Goal: Information Seeking & Learning: Learn about a topic

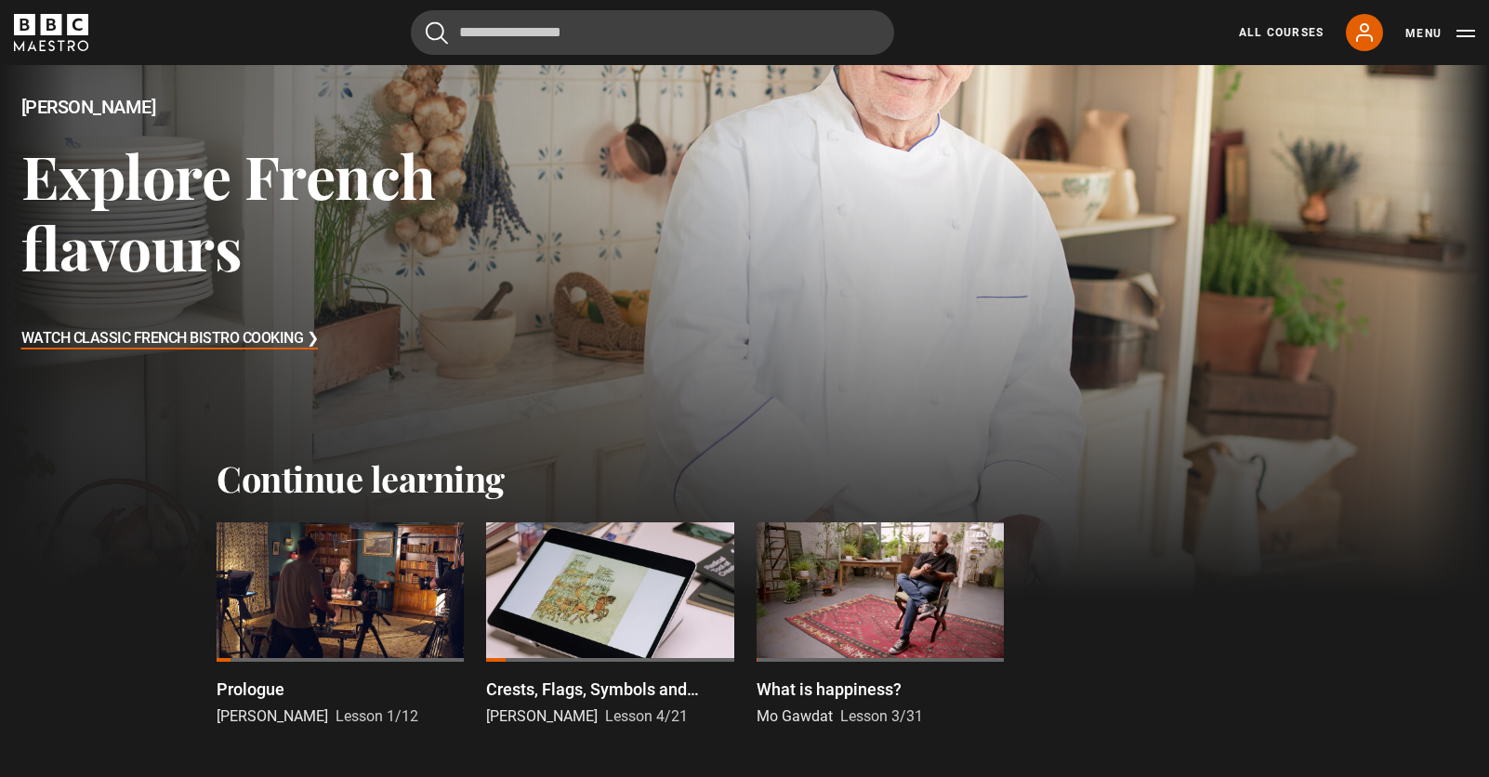
scroll to position [269, 0]
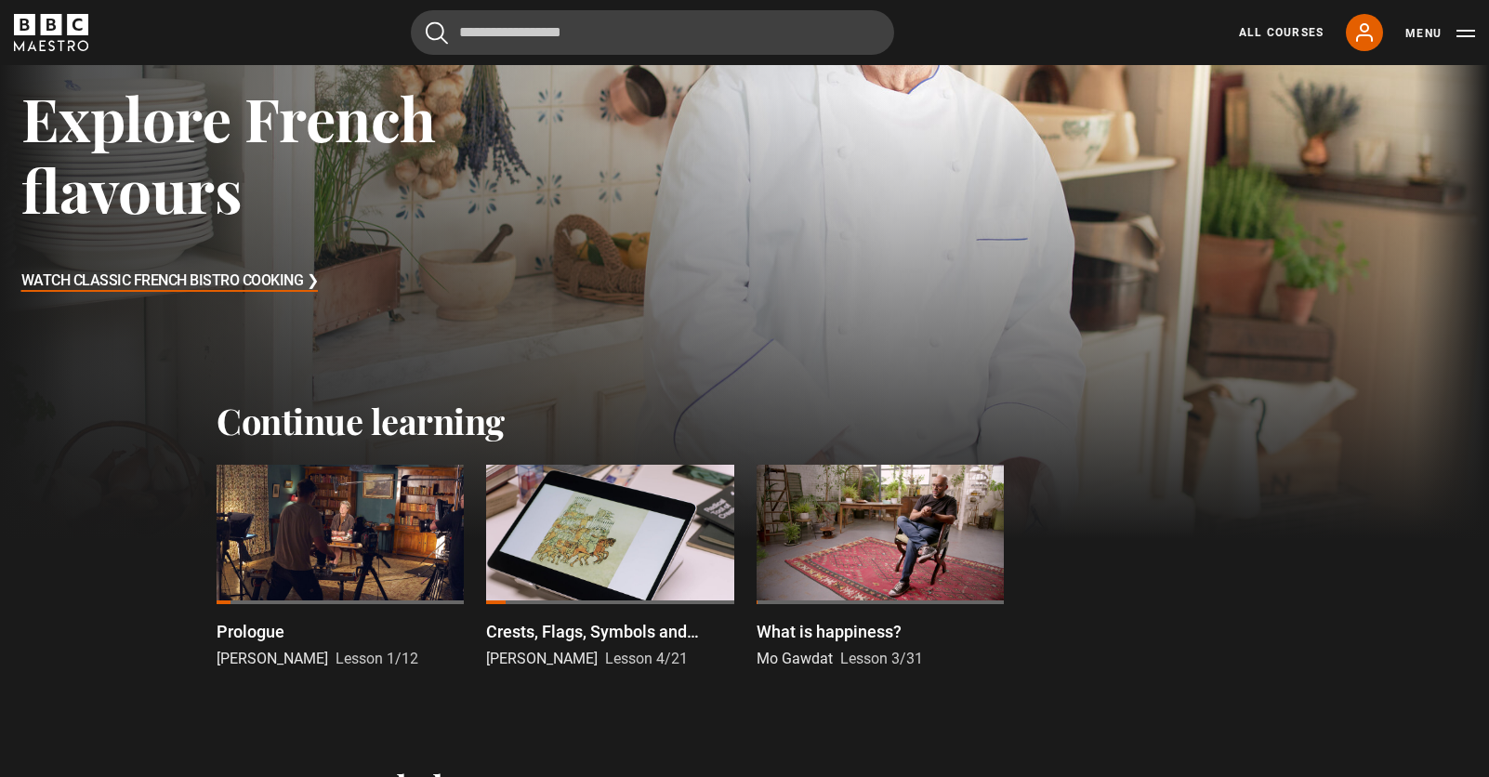
click at [841, 633] on p "What is happiness?" at bounding box center [828, 631] width 145 height 25
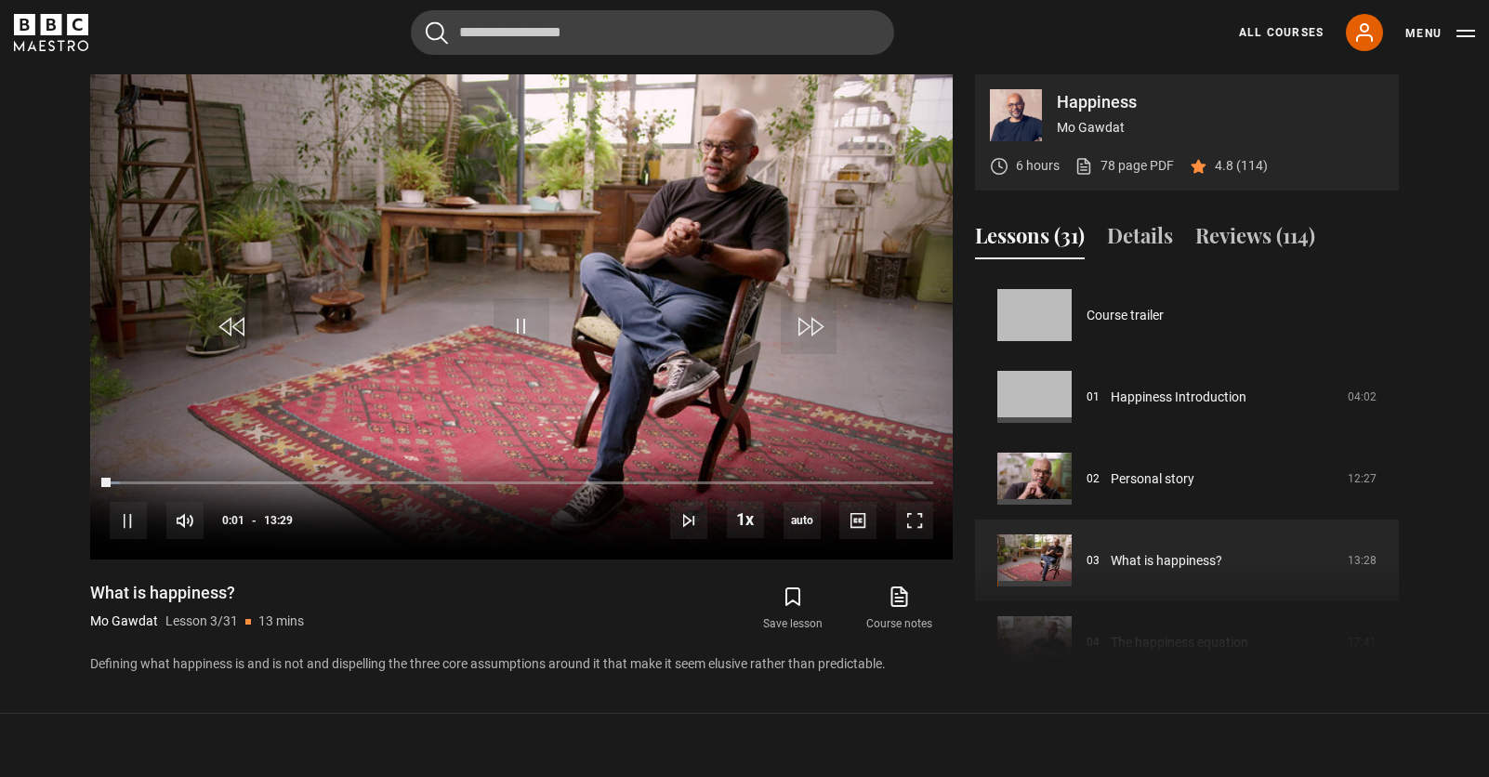
scroll to position [164, 0]
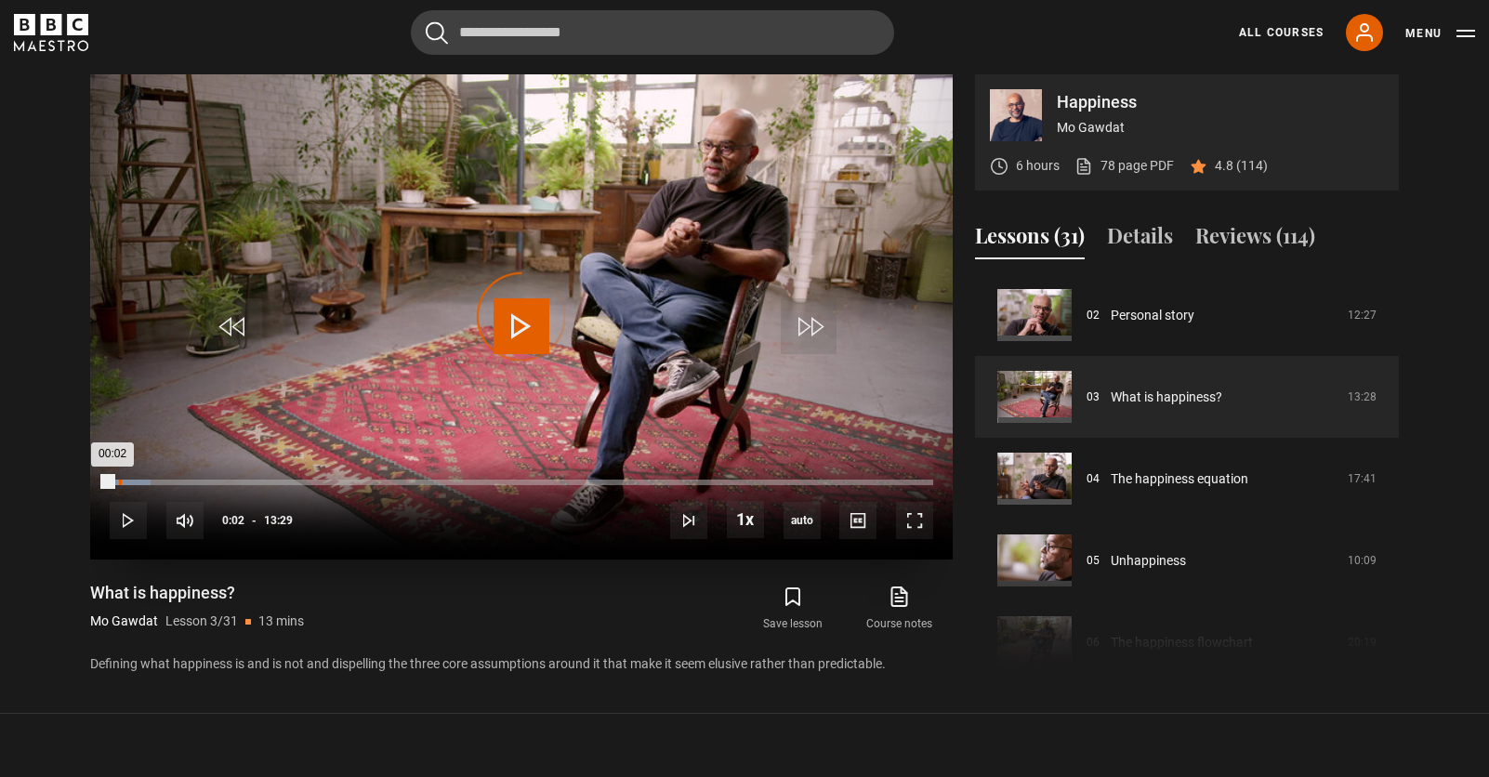
click at [119, 483] on div "Loaded : 4.94% 00:09 00:02" at bounding box center [521, 482] width 823 height 6
click at [132, 484] on div "Loaded : 5.56% 00:21 00:21" at bounding box center [521, 482] width 823 height 6
click at [140, 484] on div "Loaded : 6.80% 00:30 00:22" at bounding box center [521, 482] width 823 height 6
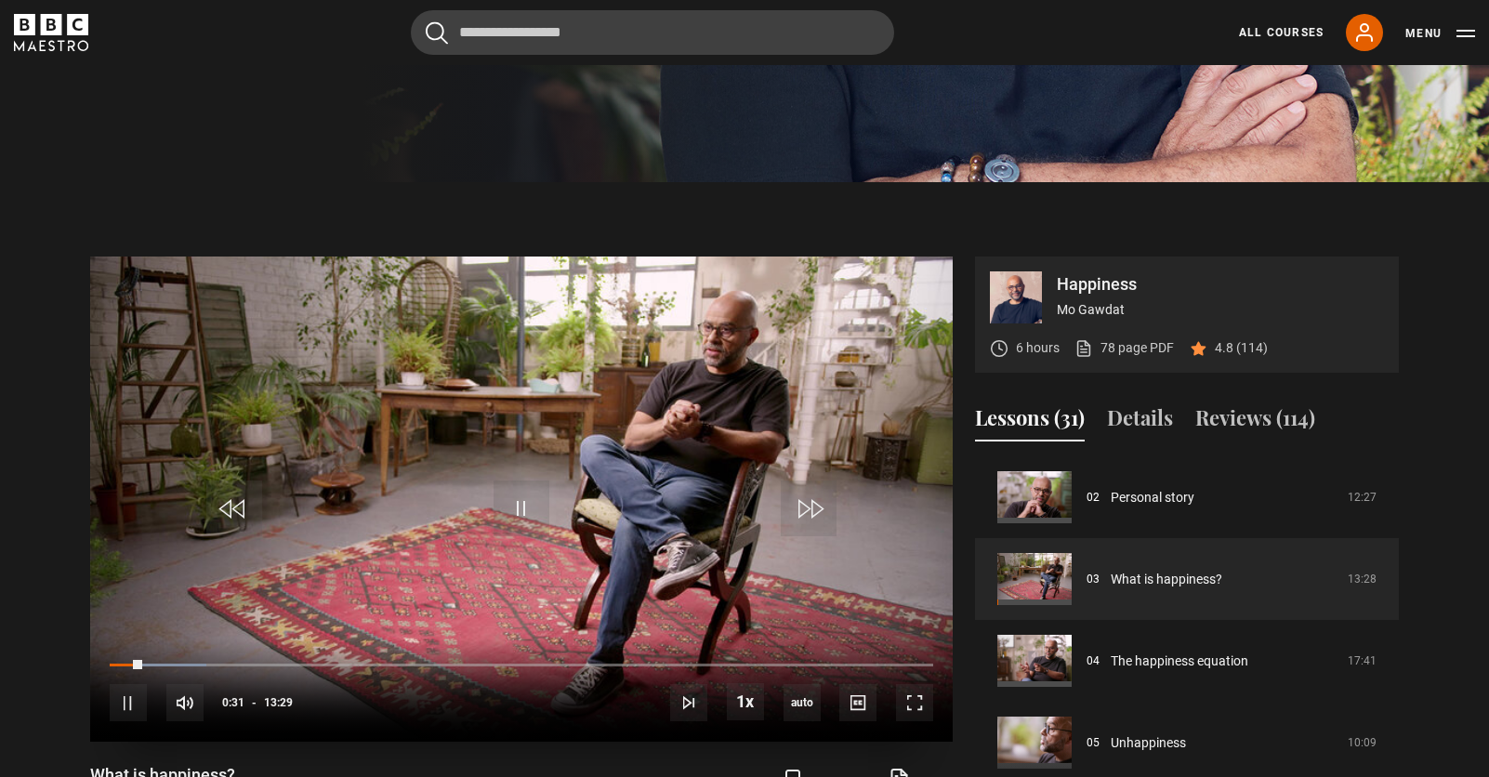
scroll to position [628, 0]
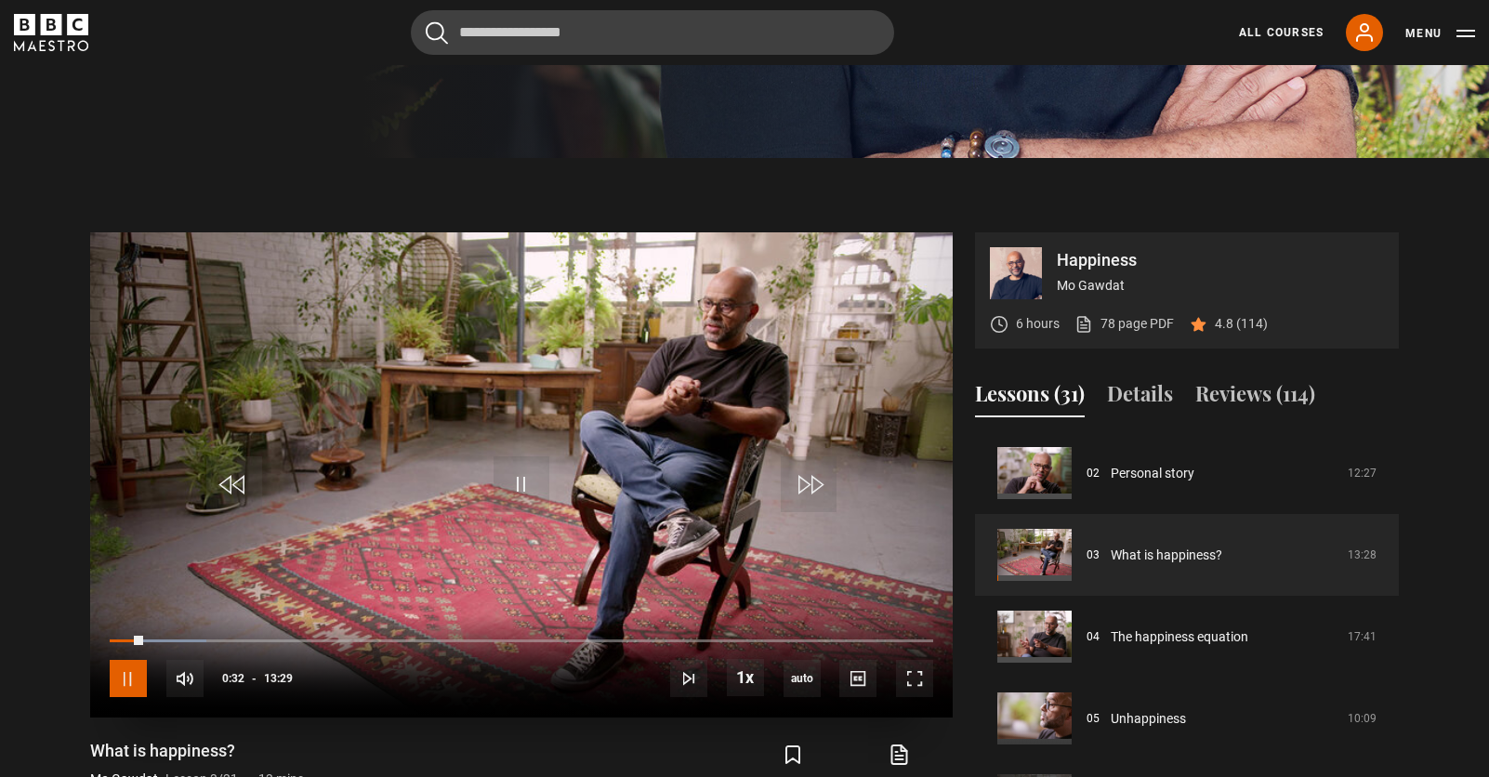
drag, startPoint x: 127, startPoint y: 675, endPoint x: 185, endPoint y: 675, distance: 57.6
click at [126, 675] on span "Video Player" at bounding box center [128, 678] width 37 height 37
drag, startPoint x: 1167, startPoint y: 400, endPoint x: 1202, endPoint y: 400, distance: 35.3
click at [1167, 401] on button "Details" at bounding box center [1140, 397] width 66 height 39
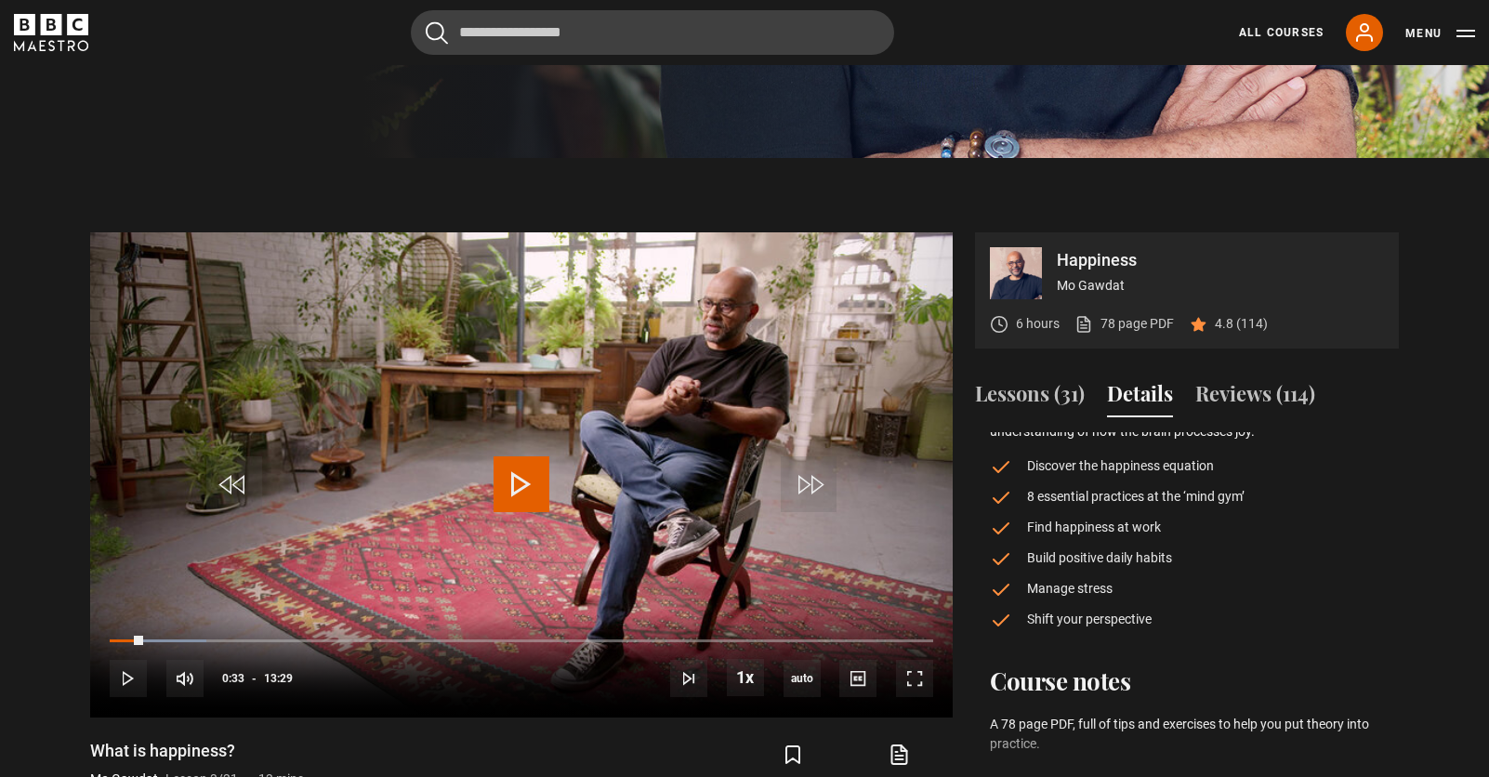
scroll to position [120, 0]
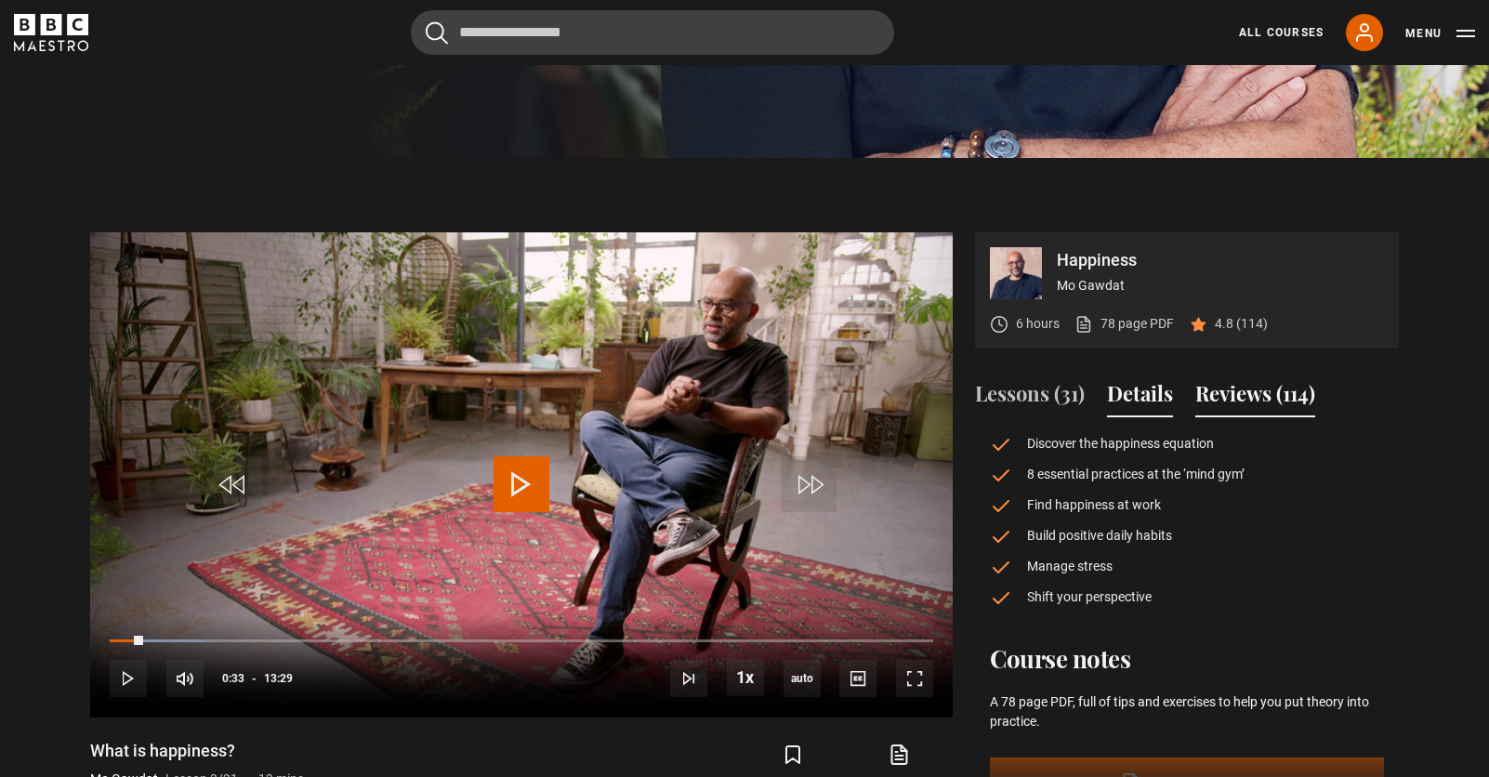
click at [1302, 400] on button "Reviews (114)" at bounding box center [1255, 397] width 120 height 39
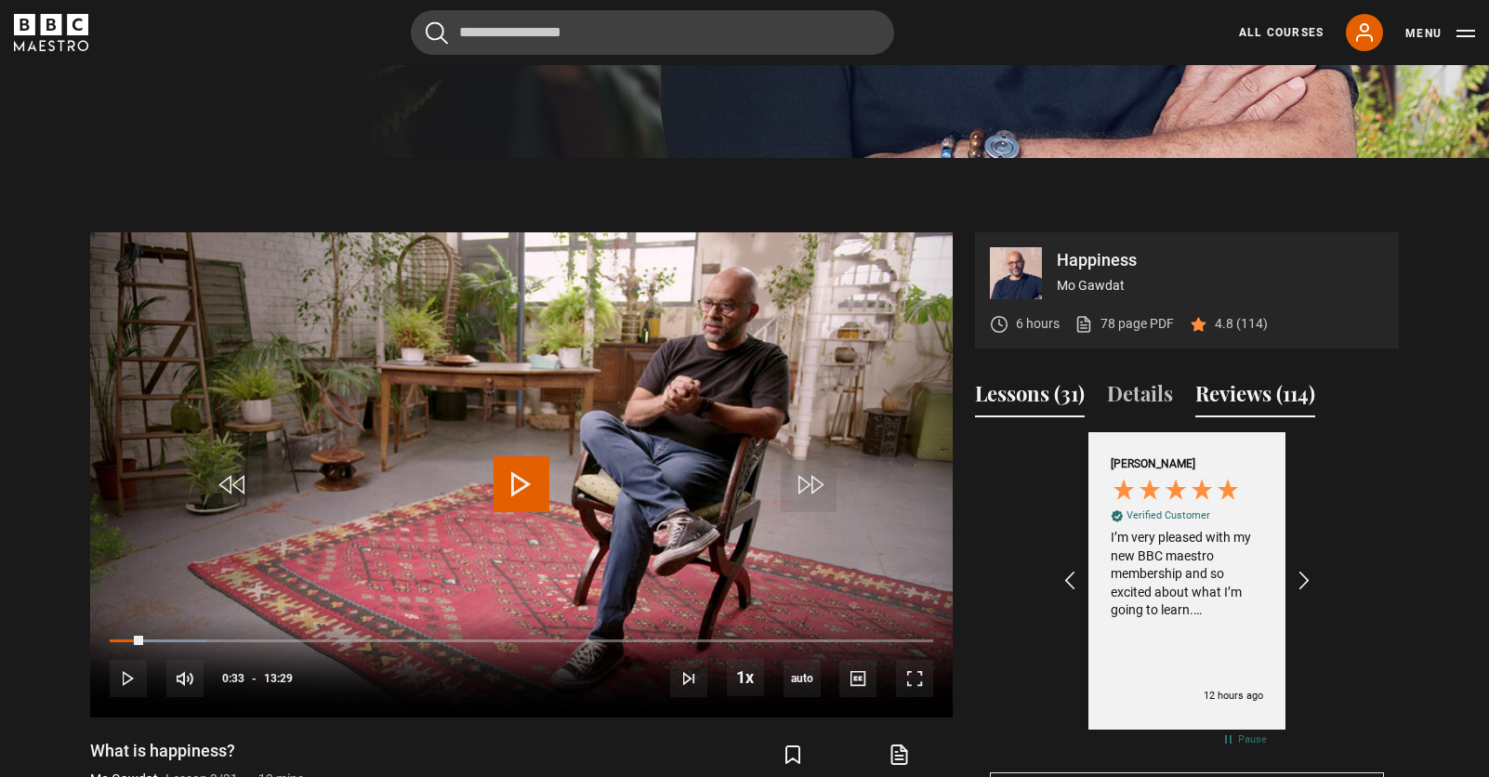
click at [1045, 394] on button "Lessons (31)" at bounding box center [1030, 397] width 110 height 39
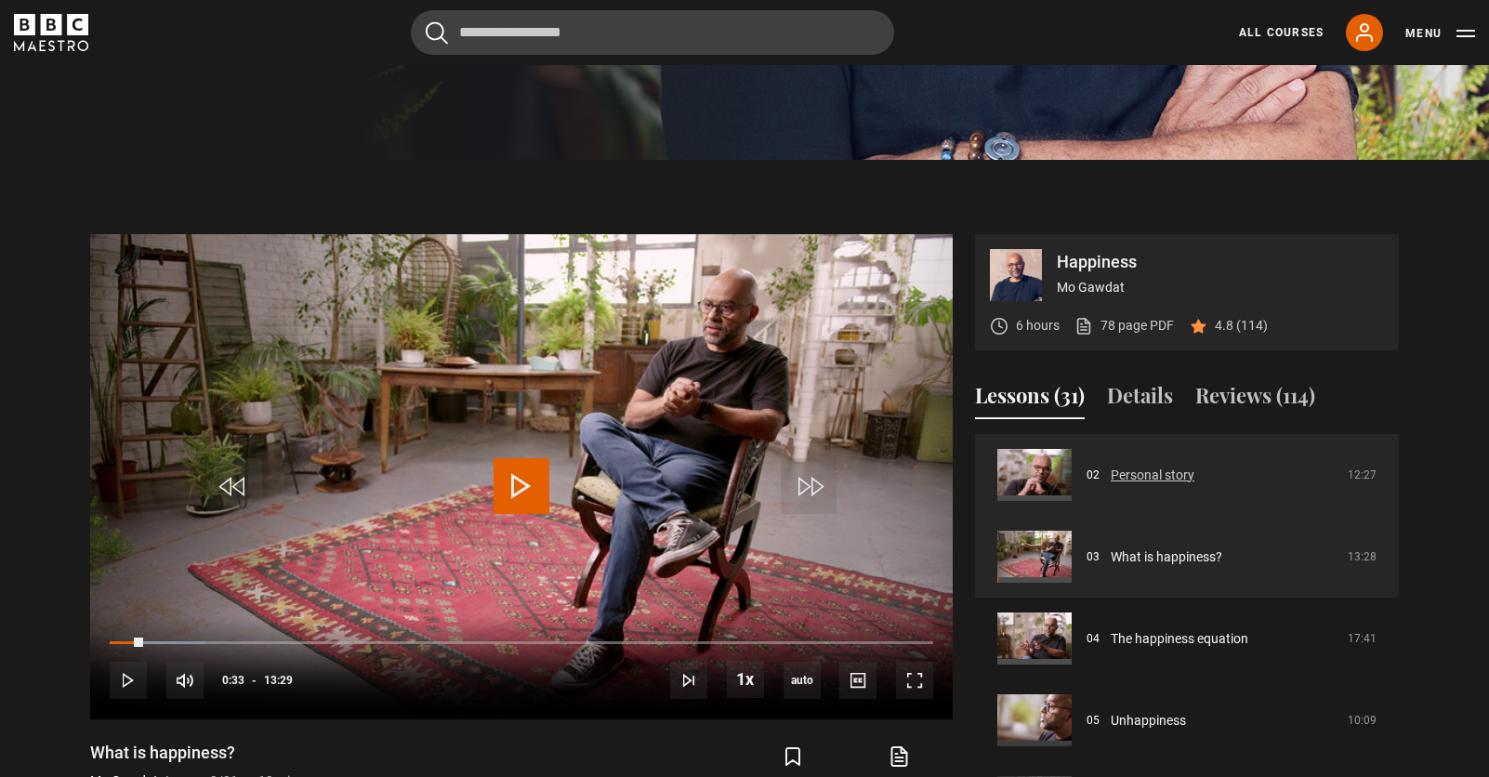
scroll to position [653, 0]
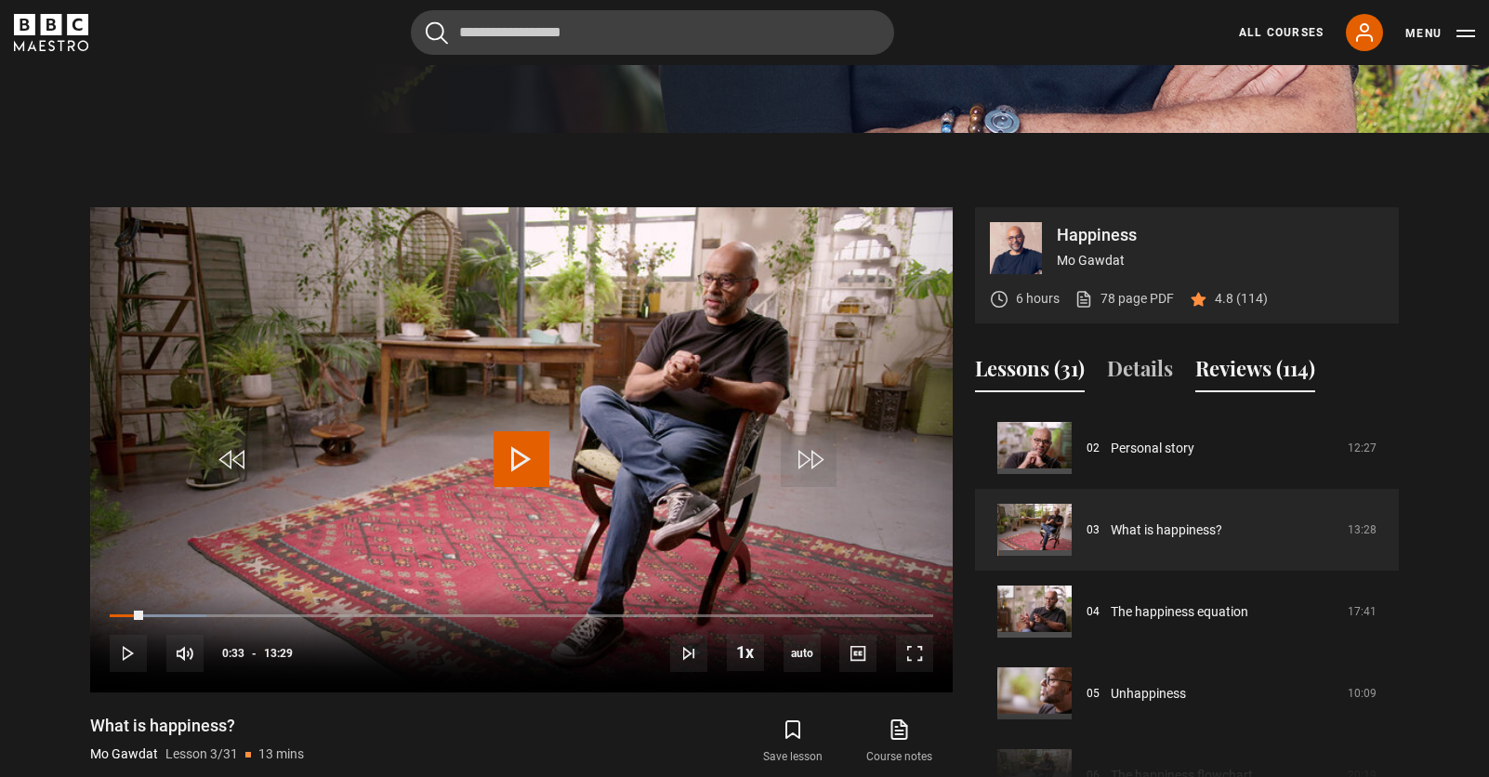
click at [1250, 357] on button "Reviews (114)" at bounding box center [1255, 372] width 120 height 39
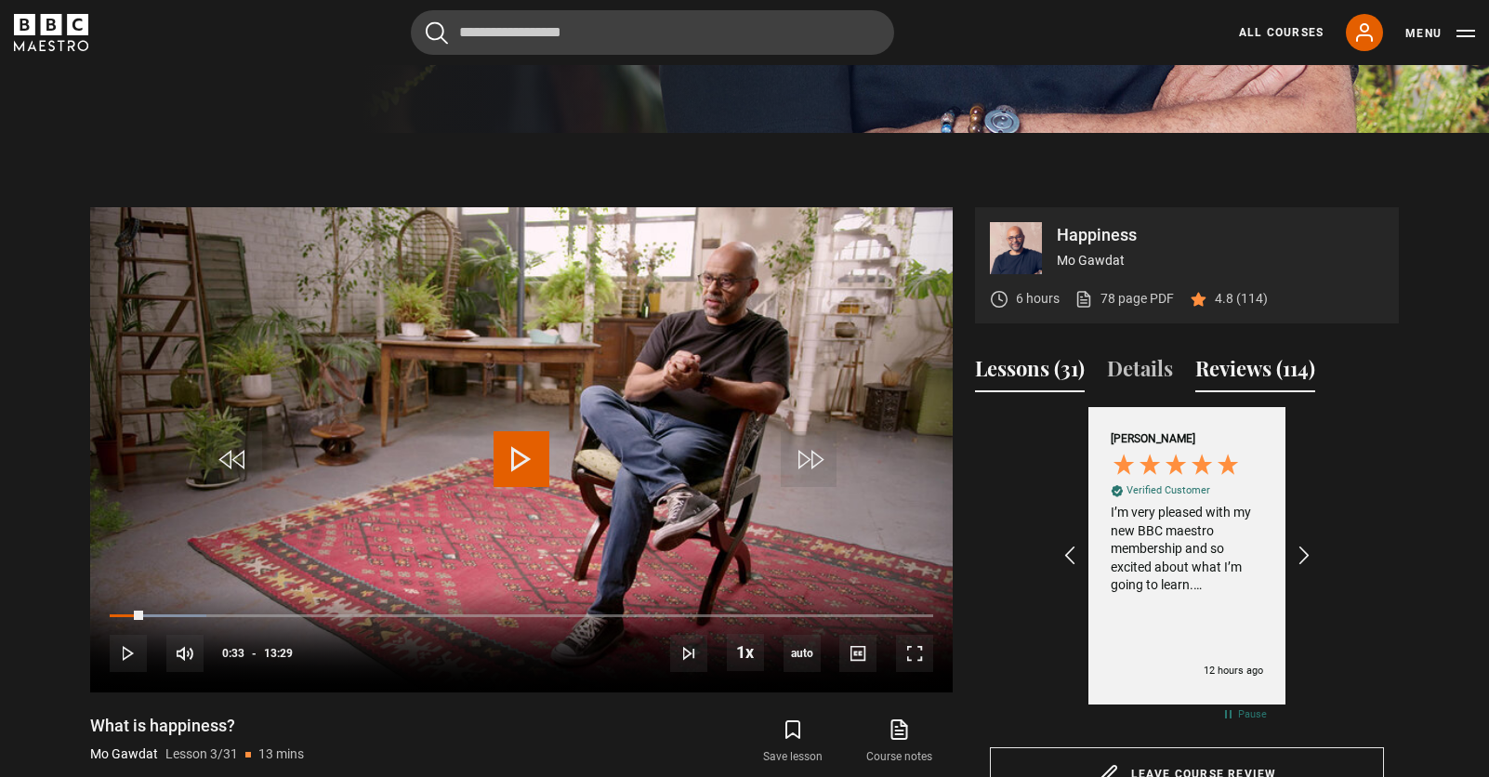
click at [1019, 361] on button "Lessons (31)" at bounding box center [1030, 372] width 110 height 39
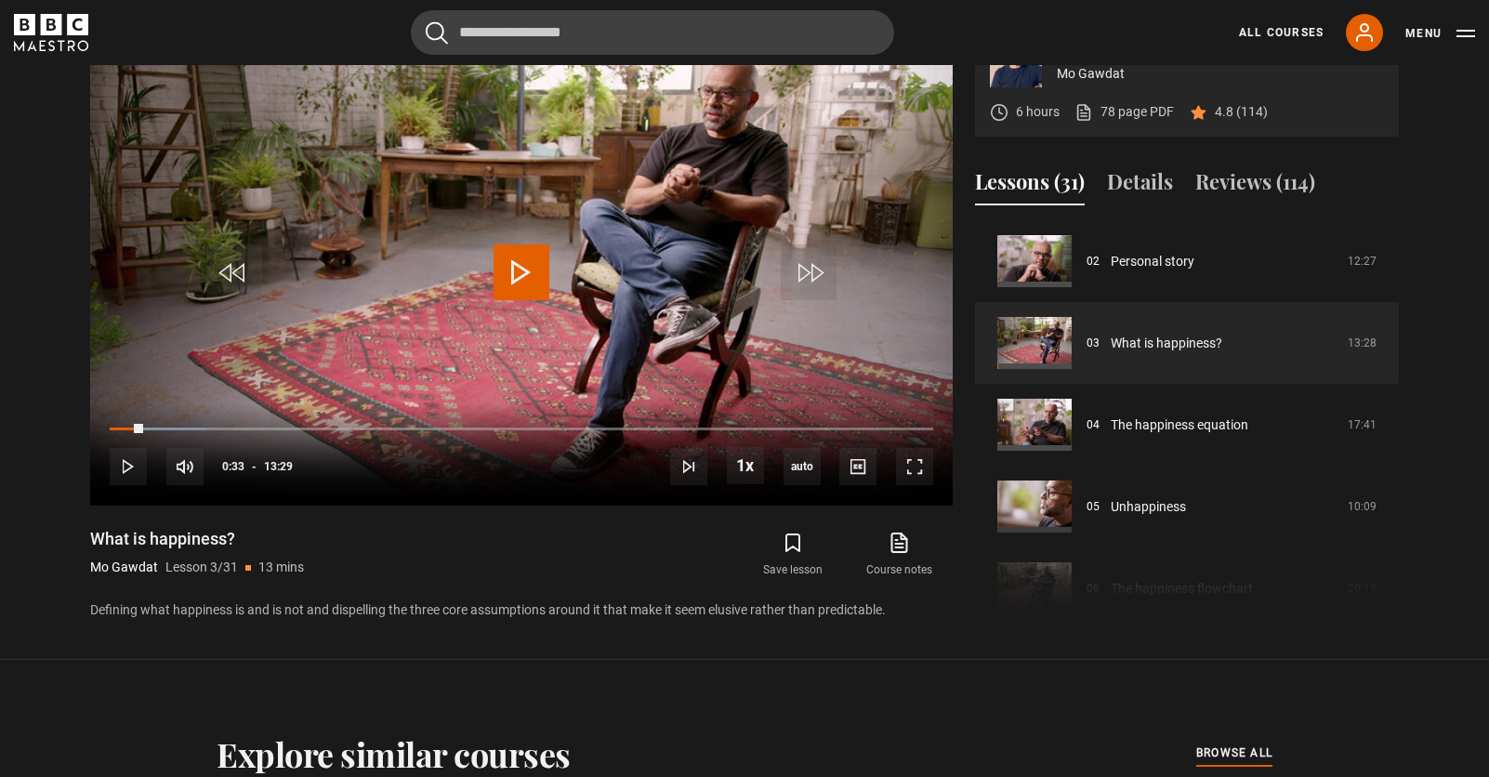
scroll to position [734, 0]
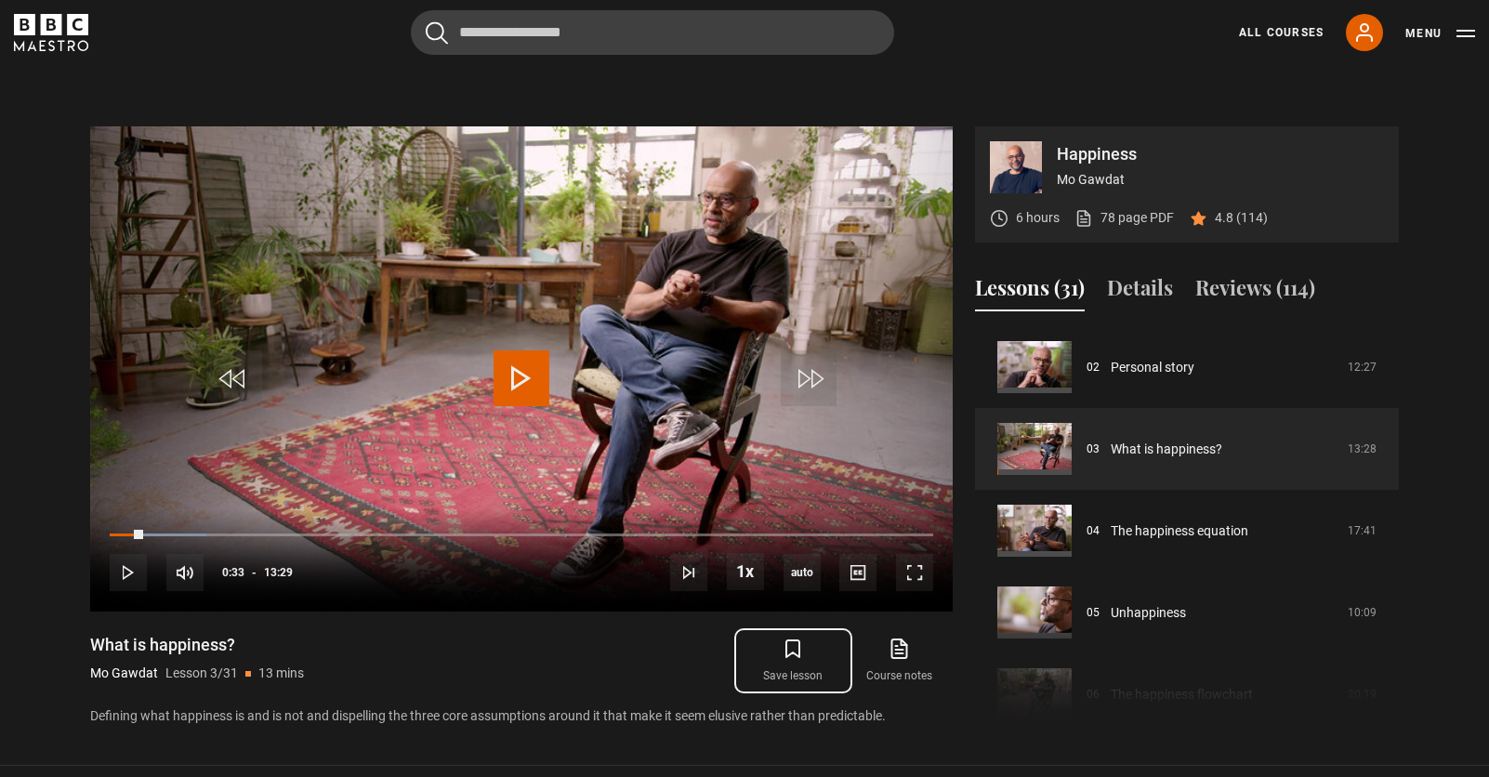
click at [794, 664] on button "Save lesson" at bounding box center [793, 661] width 106 height 54
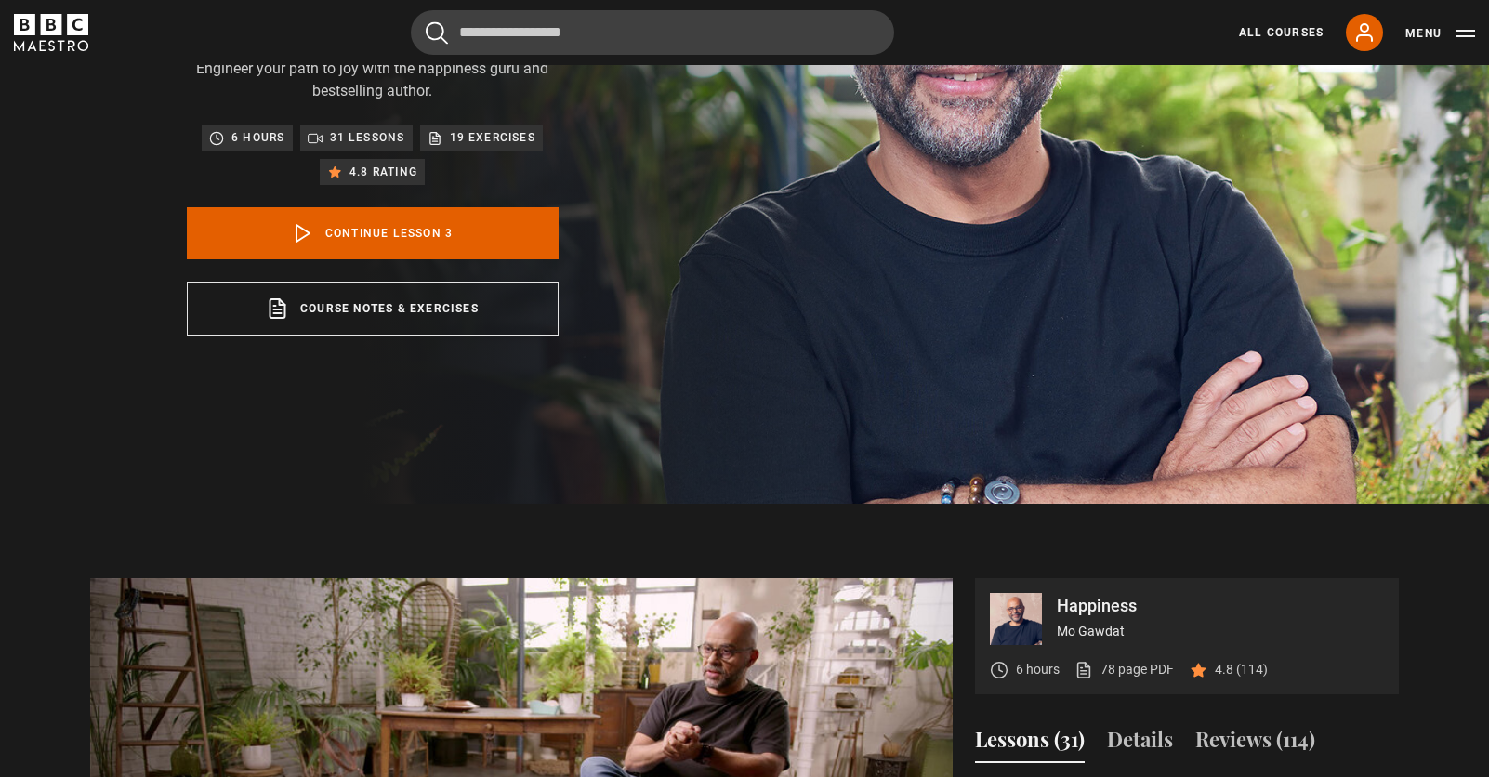
scroll to position [151, 0]
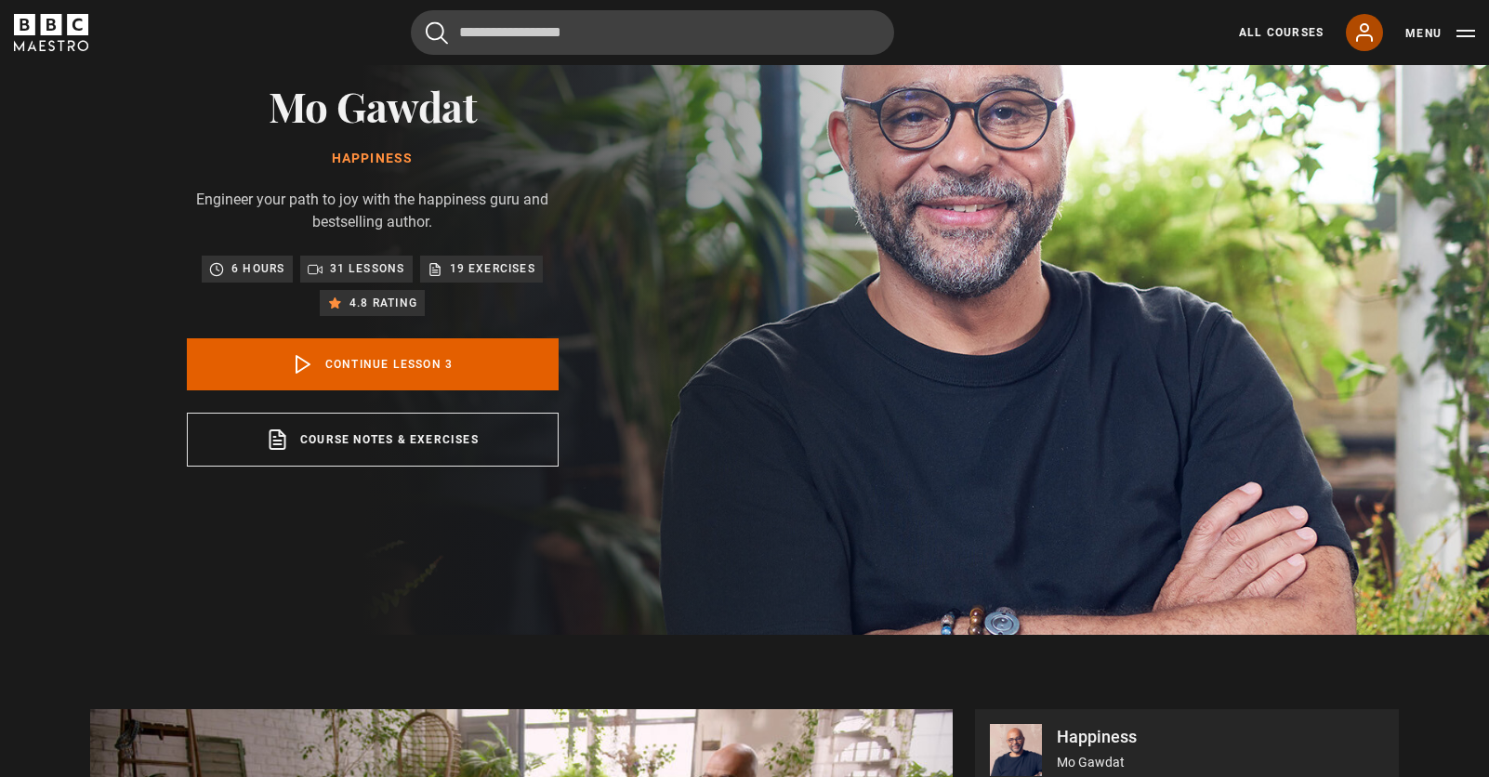
click at [1371, 44] on link "My Account" at bounding box center [1363, 32] width 37 height 37
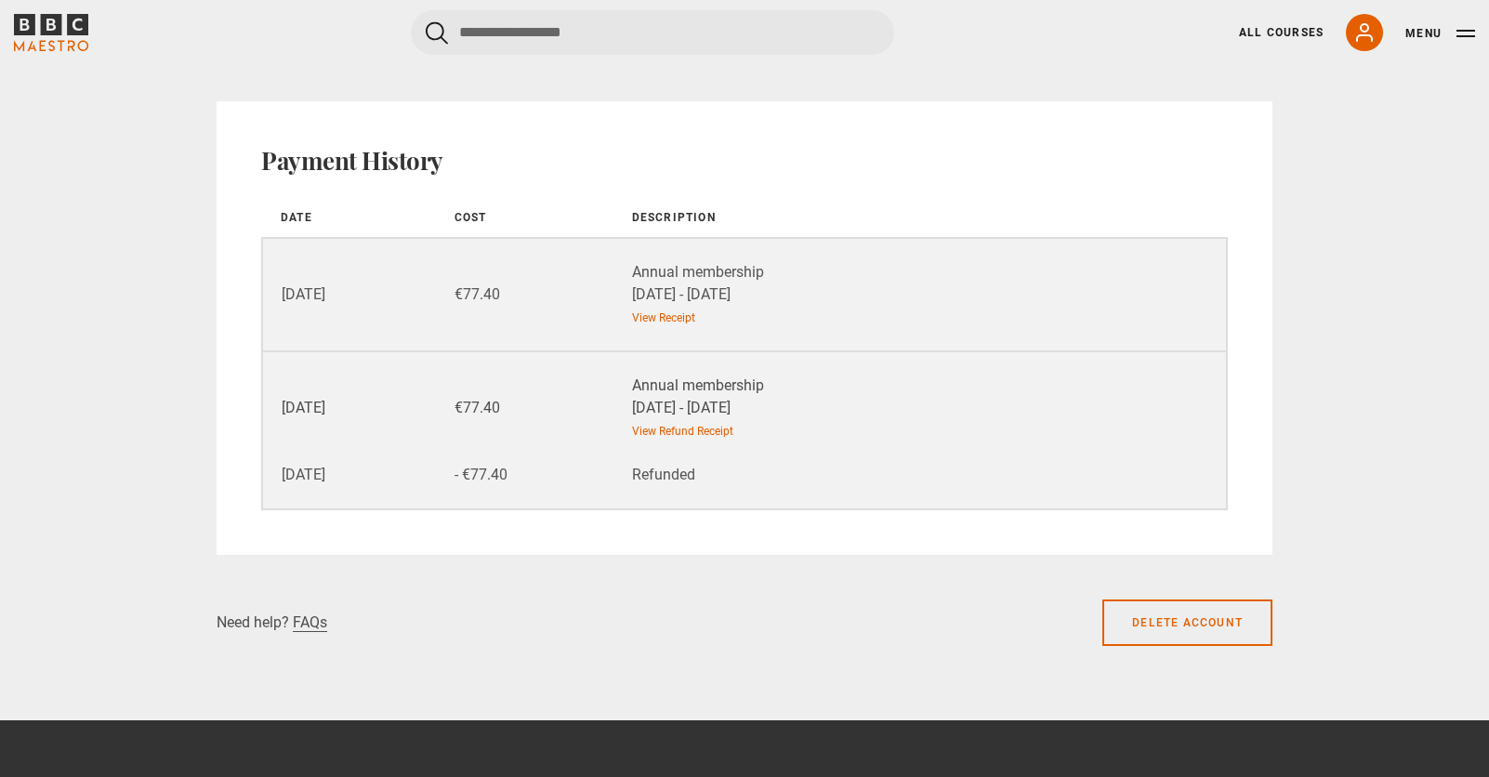
scroll to position [2053, 0]
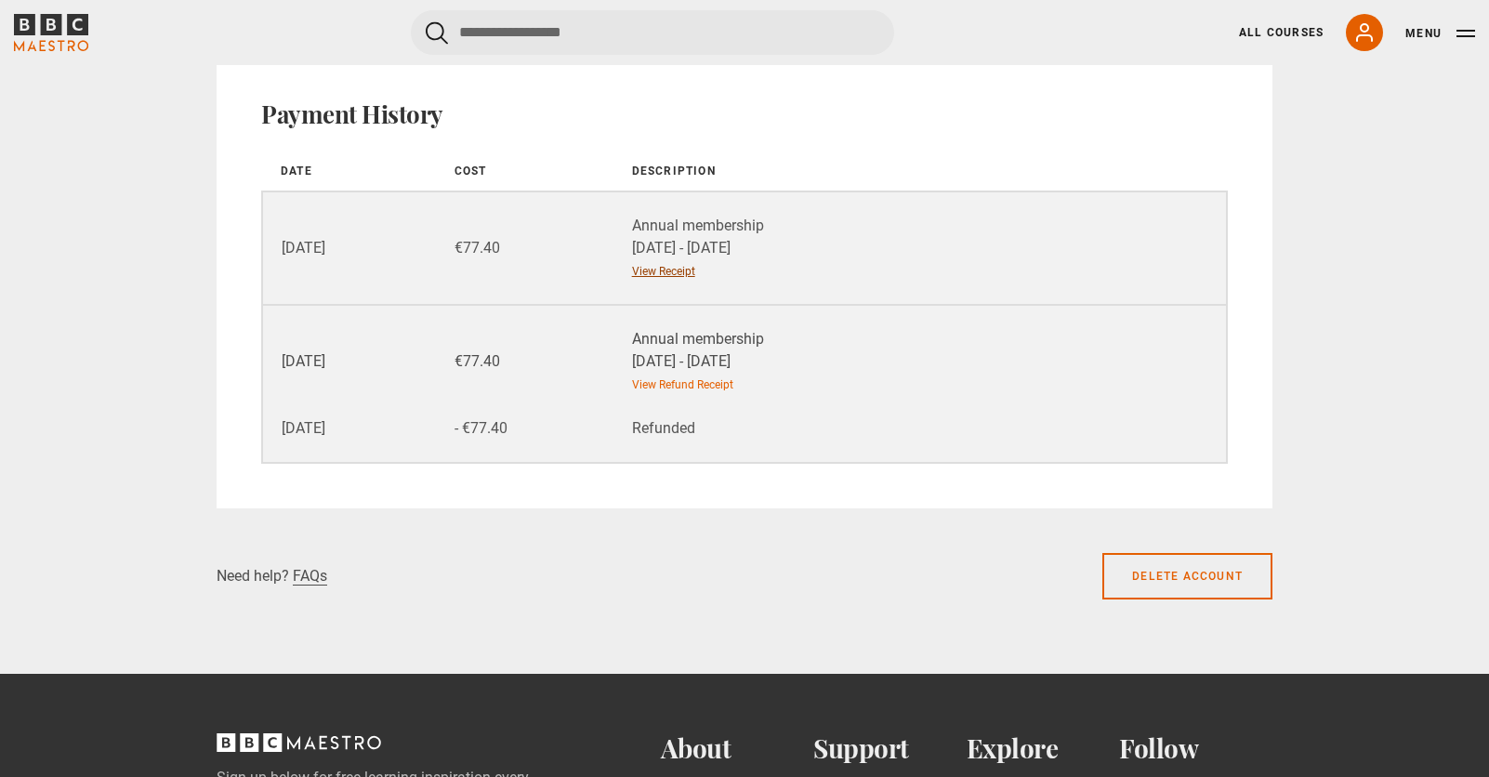
click at [666, 266] on link "View Receipt" at bounding box center [663, 271] width 63 height 17
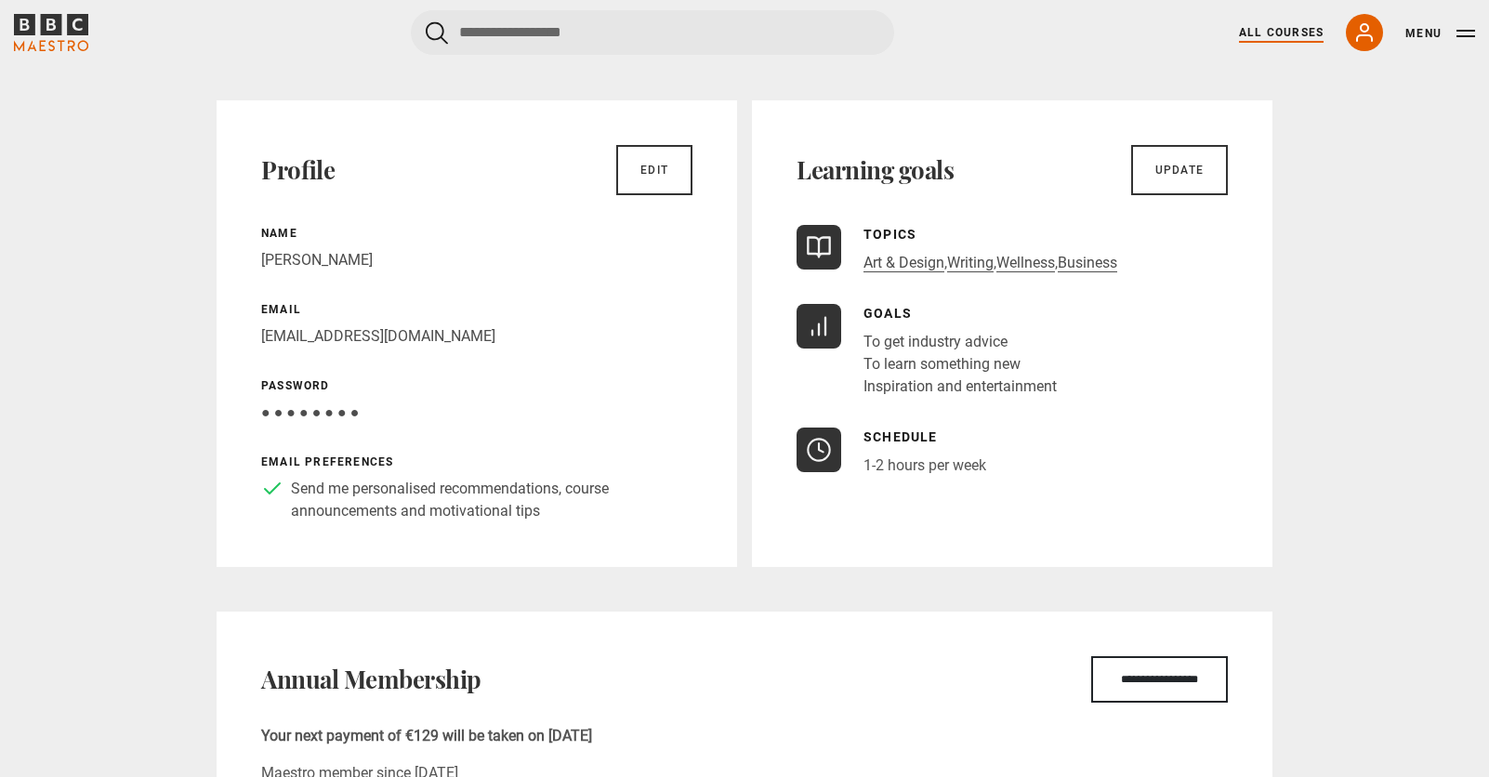
scroll to position [0, 0]
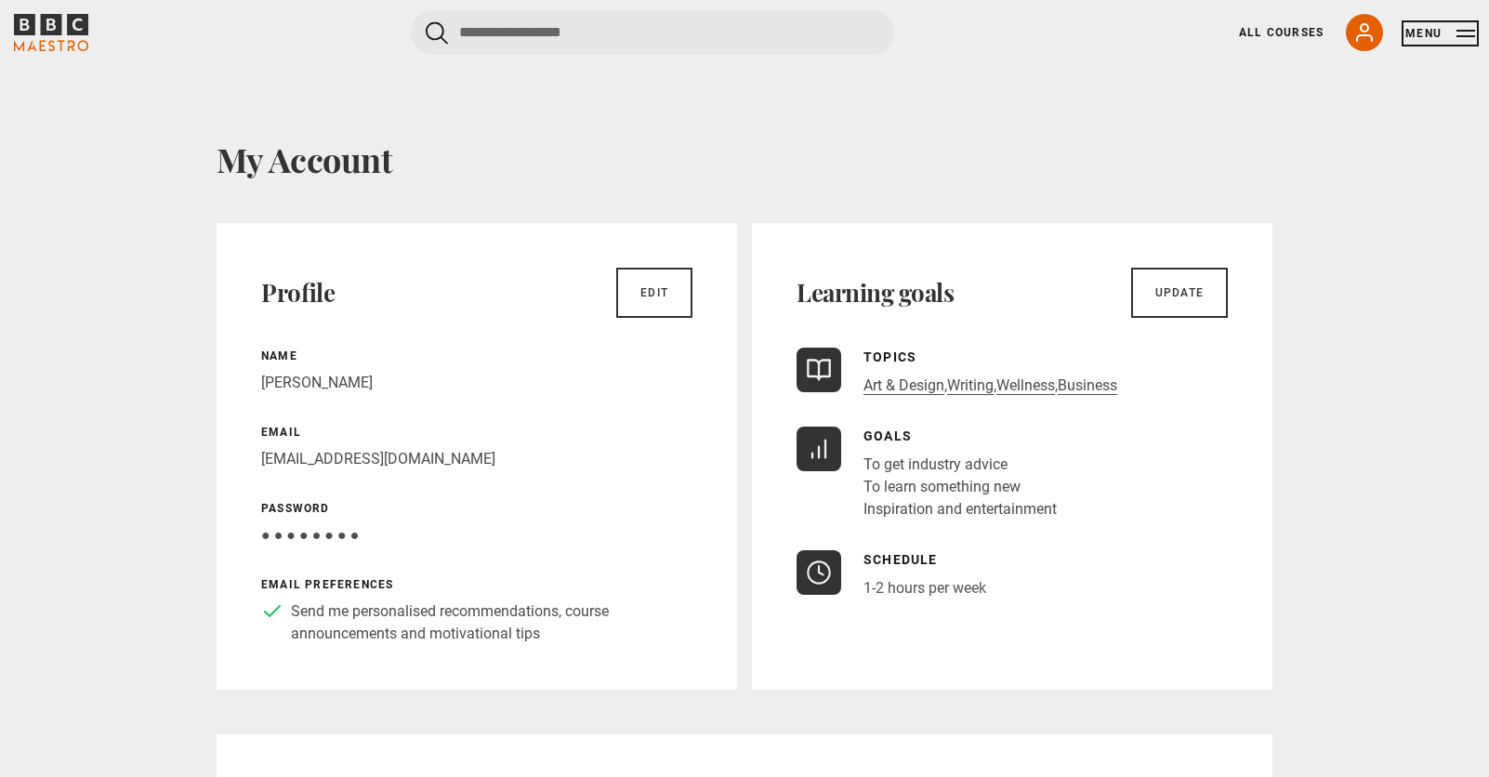
click at [1432, 33] on button "Menu" at bounding box center [1440, 33] width 70 height 19
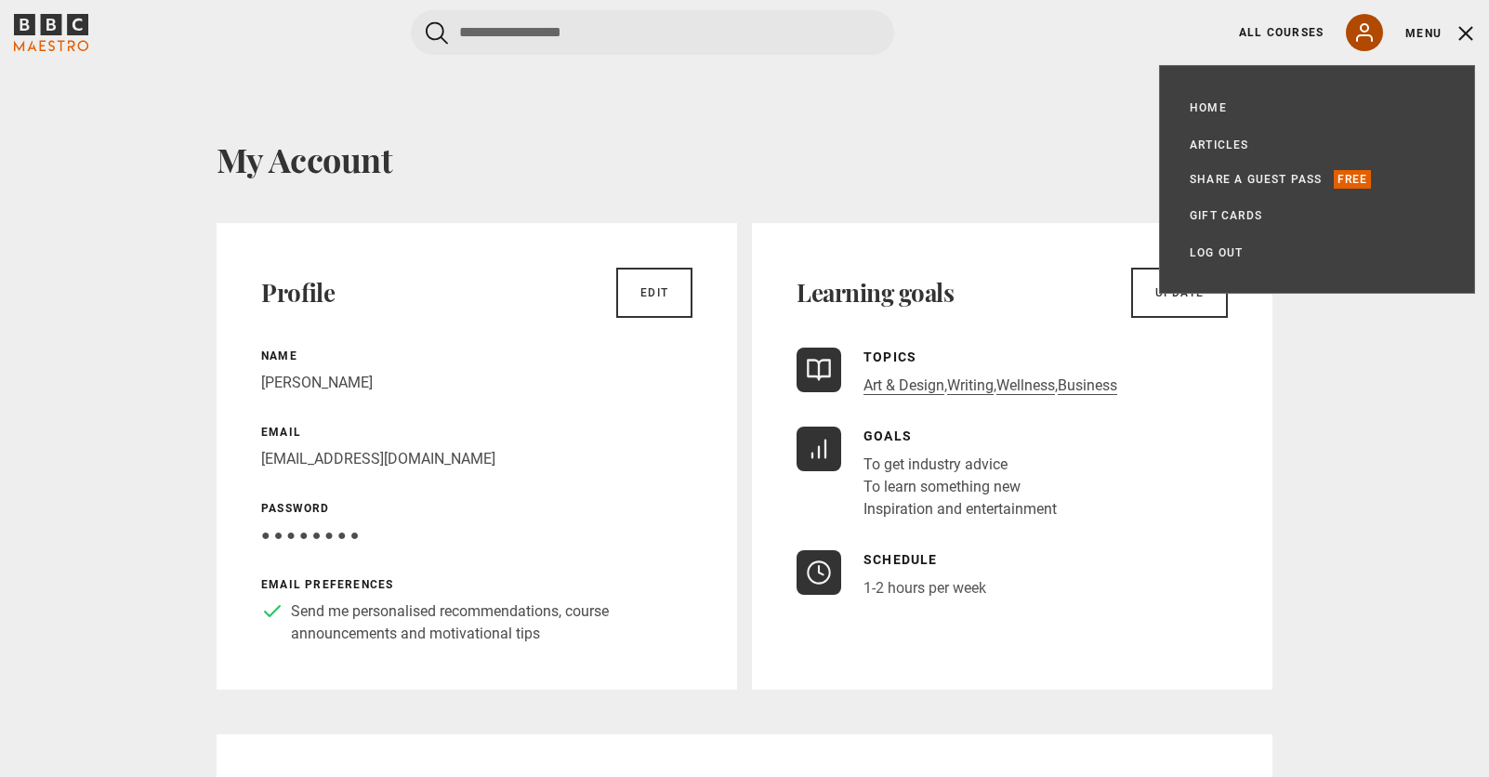
click at [1353, 36] on icon at bounding box center [1364, 32] width 22 height 22
click at [1194, 110] on link "Home" at bounding box center [1207, 107] width 37 height 19
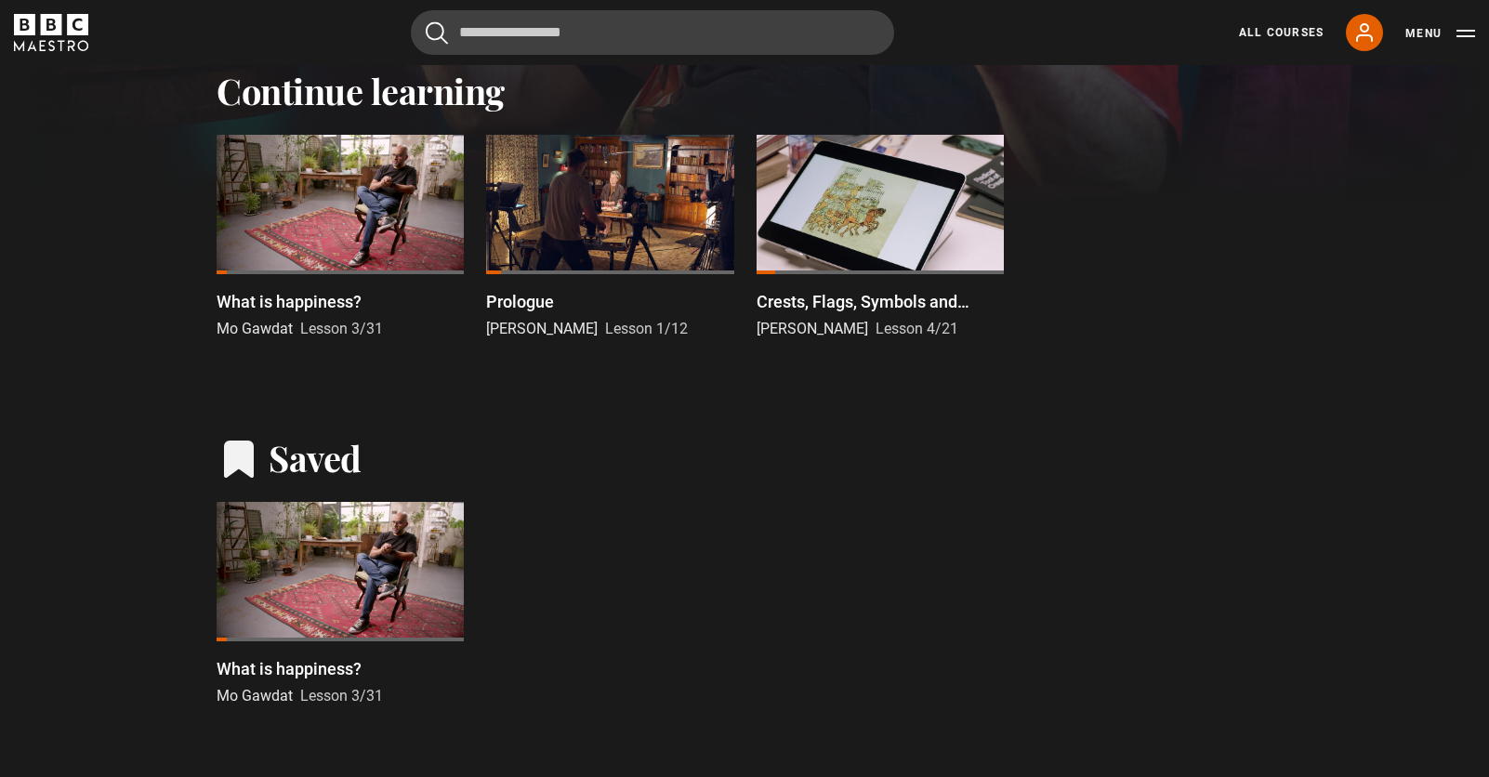
scroll to position [598, 0]
